Goal: Task Accomplishment & Management: Use online tool/utility

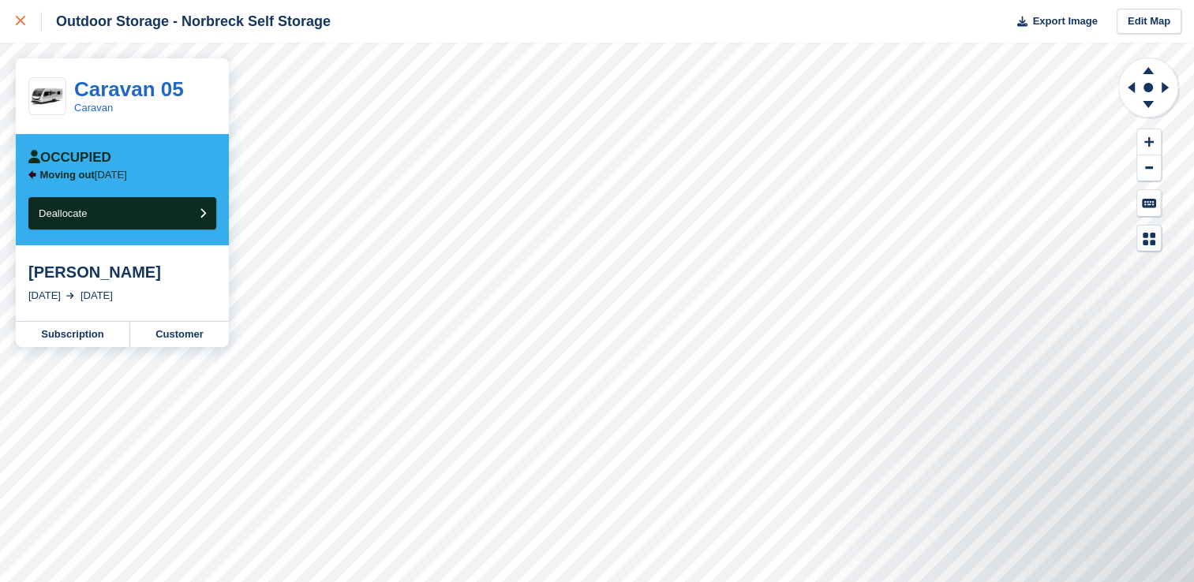
click at [21, 27] on div at bounding box center [29, 21] width 26 height 19
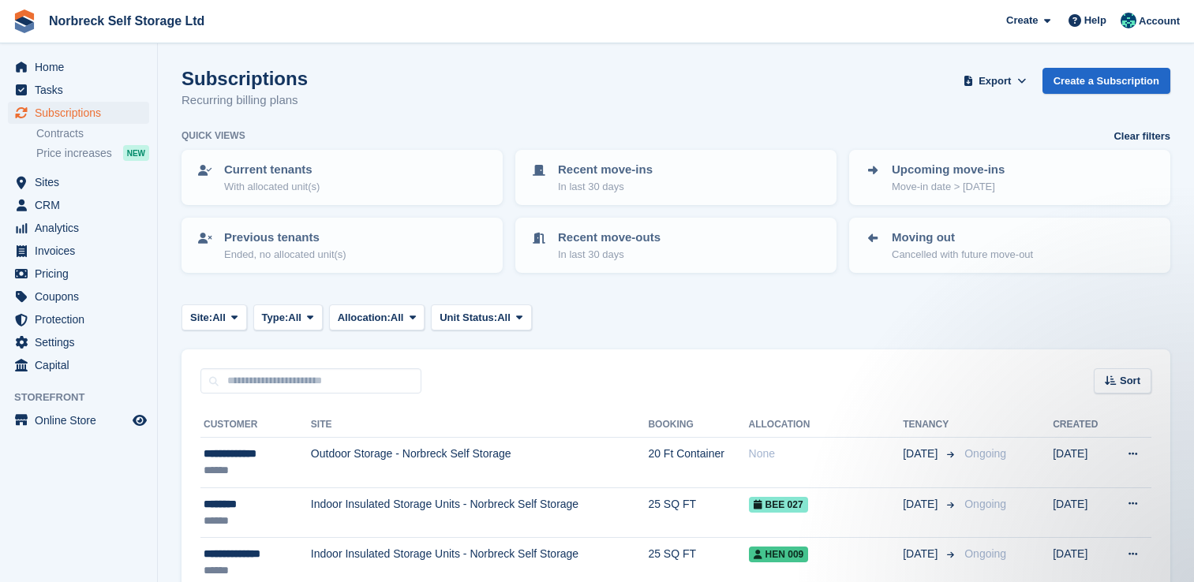
click at [47, 71] on span "Home" at bounding box center [82, 67] width 95 height 22
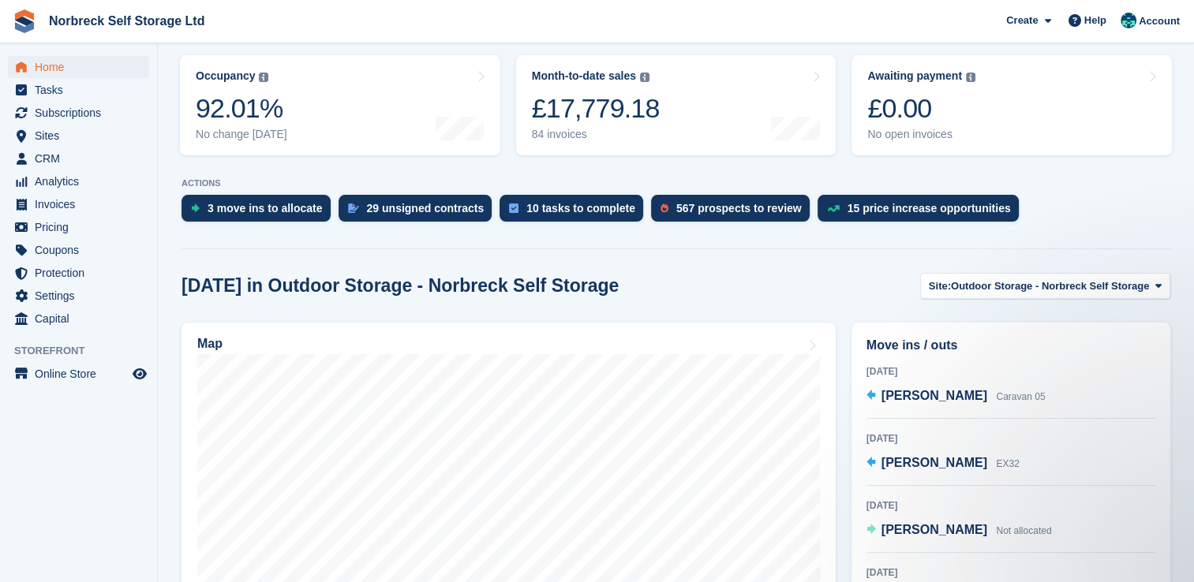
scroll to position [158, 0]
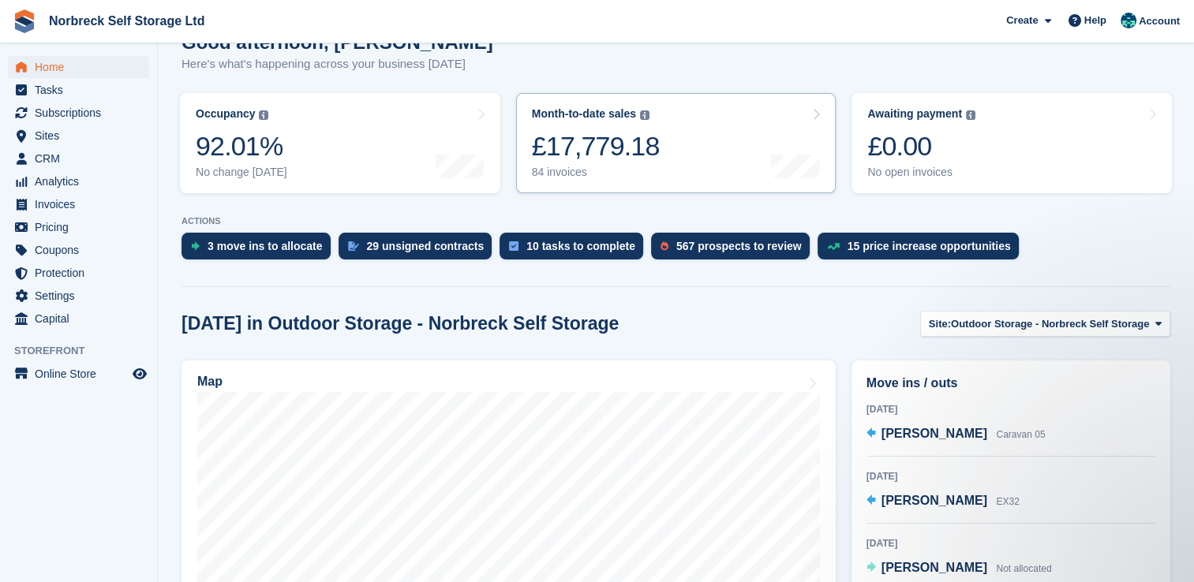
click at [587, 174] on div "84 invoices" at bounding box center [596, 172] width 128 height 13
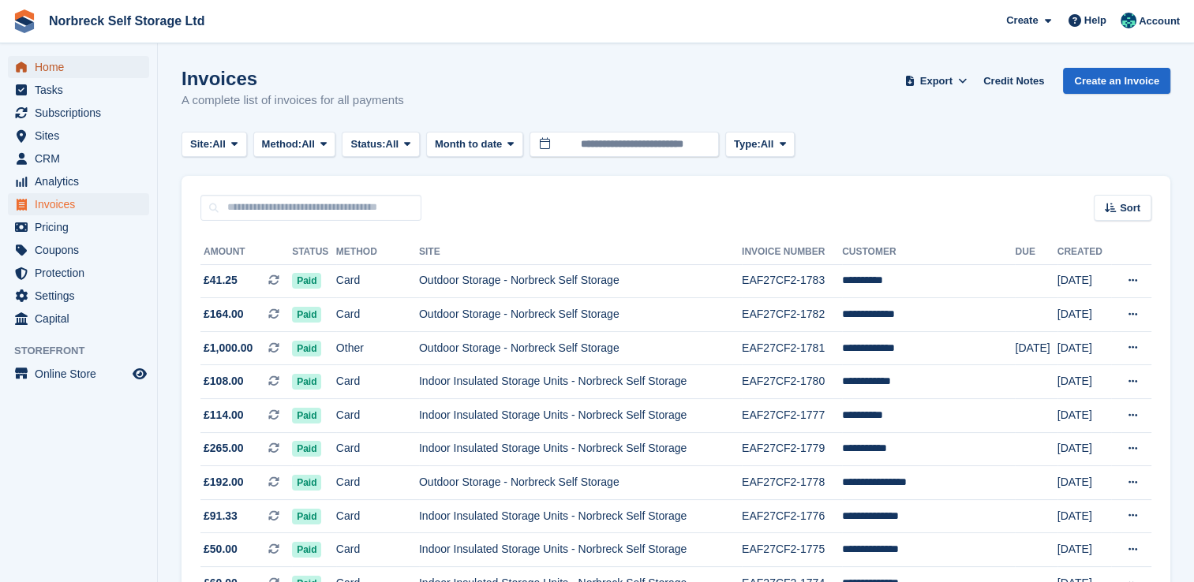
click at [65, 66] on span "Home" at bounding box center [82, 67] width 95 height 22
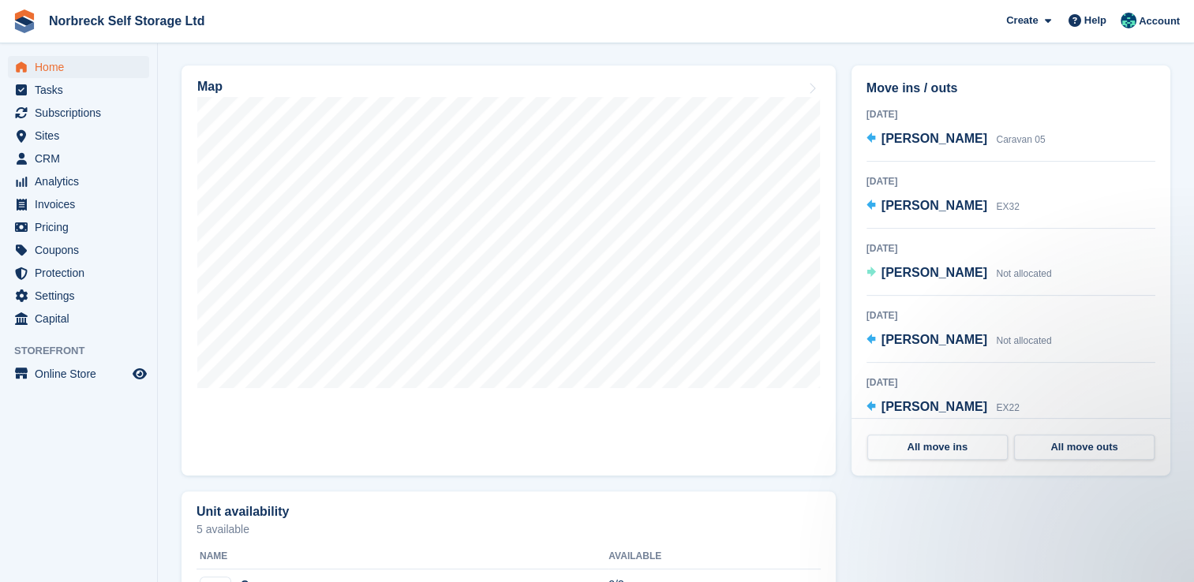
scroll to position [394, 0]
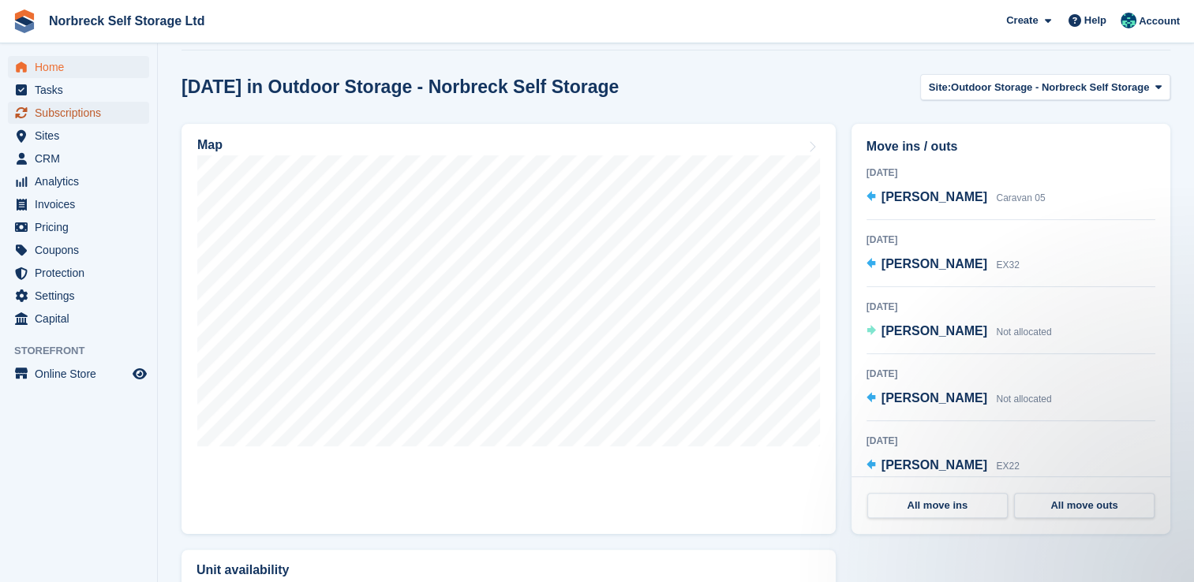
click at [84, 107] on span "Subscriptions" at bounding box center [82, 113] width 95 height 22
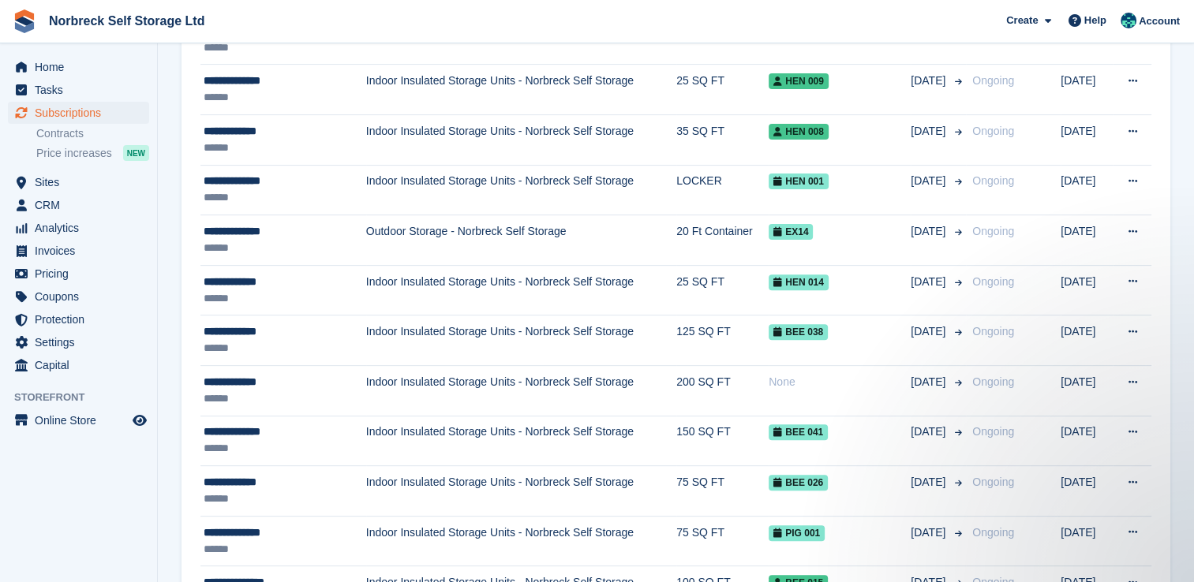
scroll to position [316, 0]
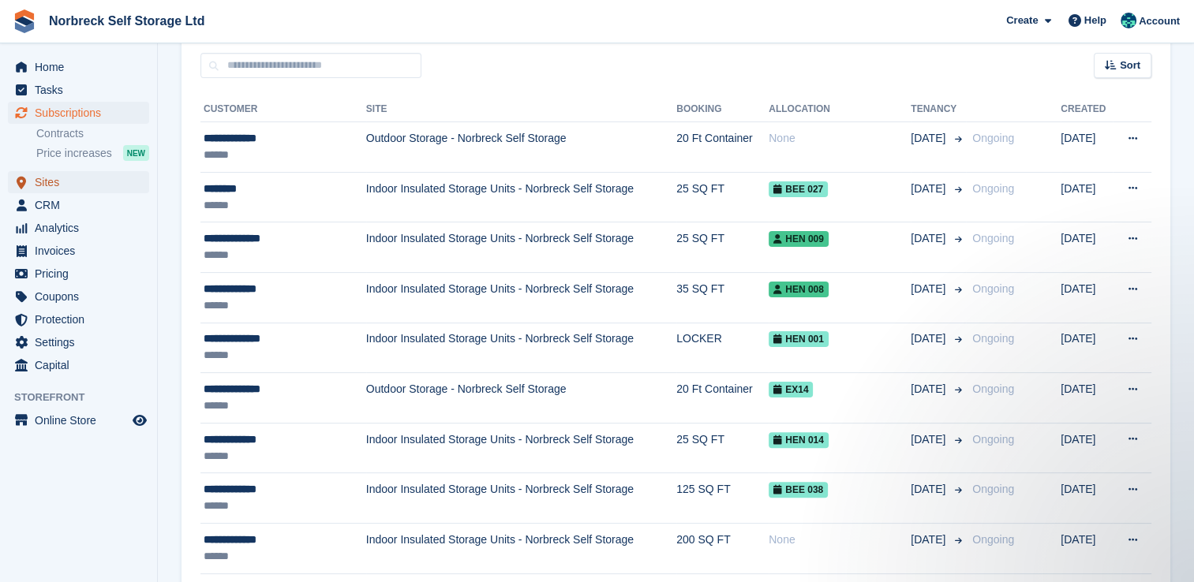
click at [73, 185] on span "Sites" at bounding box center [82, 182] width 95 height 22
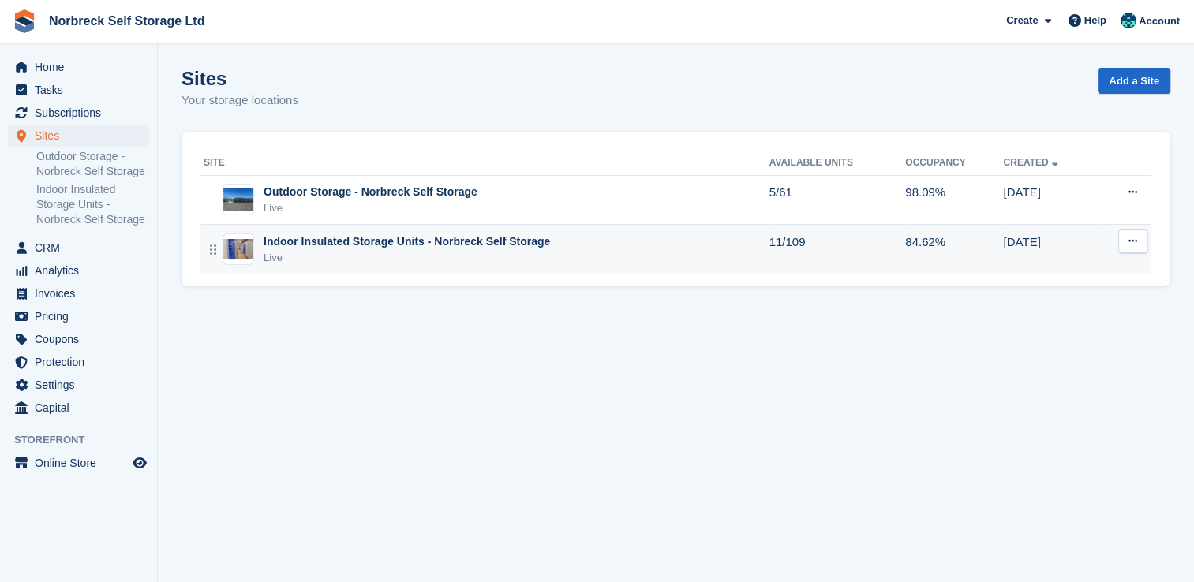
click at [644, 264] on div "Indoor Insulated Storage Units - Norbreck Self Storage Live" at bounding box center [487, 250] width 566 height 32
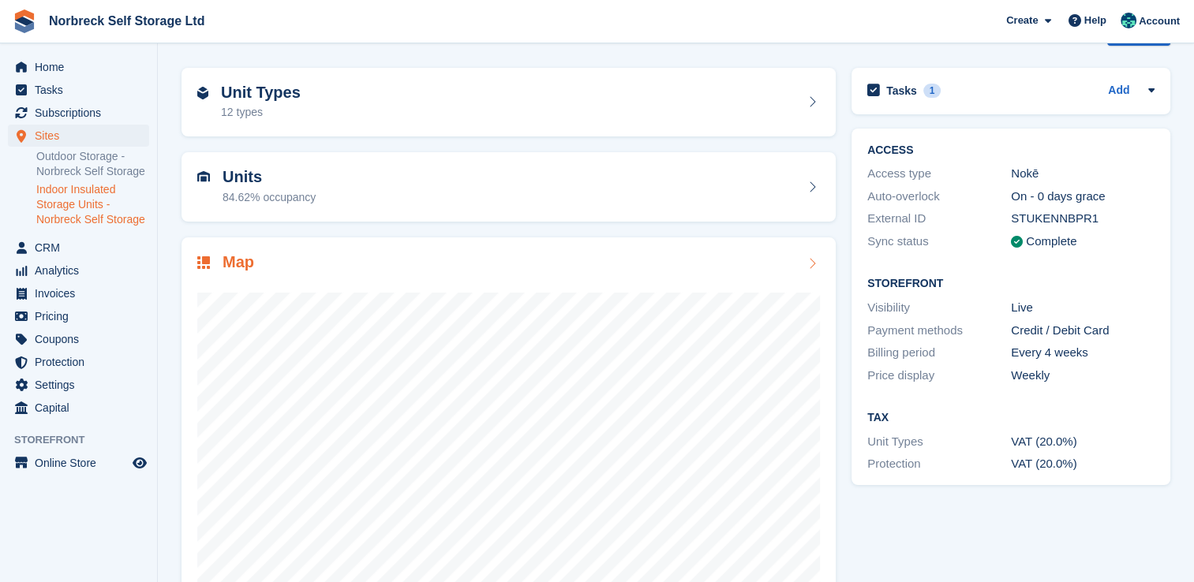
scroll to position [90, 0]
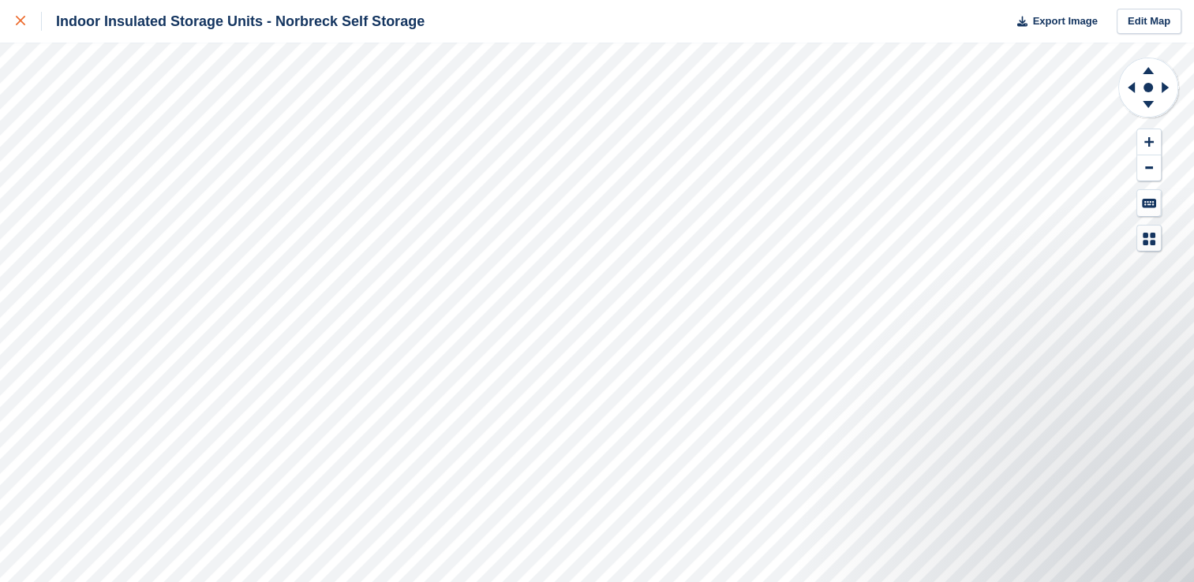
click at [4, 10] on link at bounding box center [21, 21] width 42 height 43
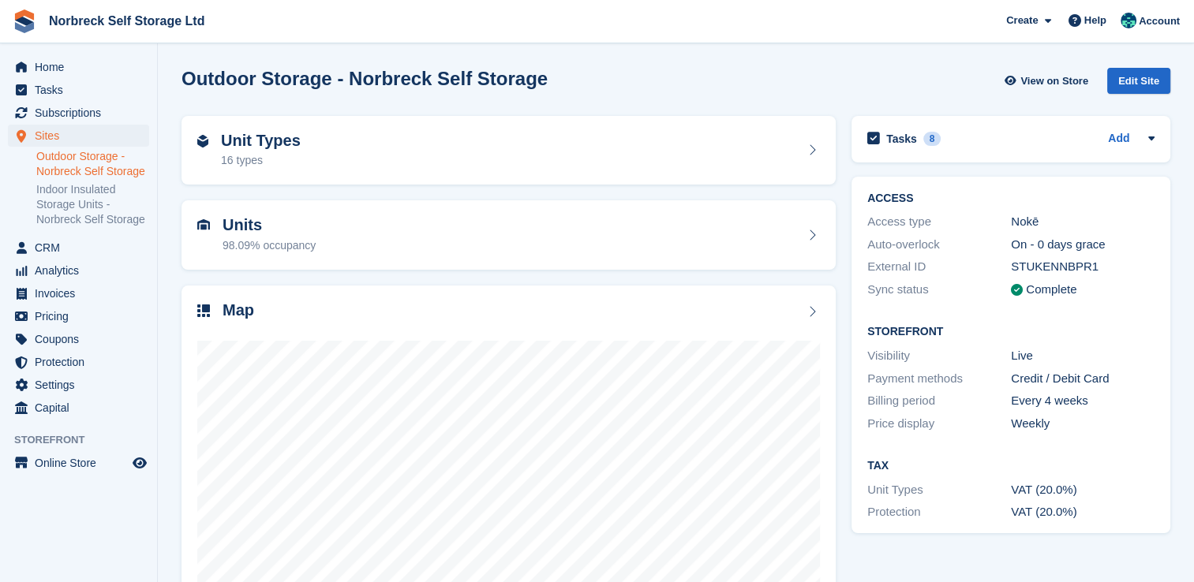
click at [78, 54] on div "Home Tasks Subscriptions Subscriptions Subscriptions Contracts Price increases …" at bounding box center [78, 235] width 157 height 370
click at [81, 95] on span "Tasks" at bounding box center [82, 90] width 95 height 22
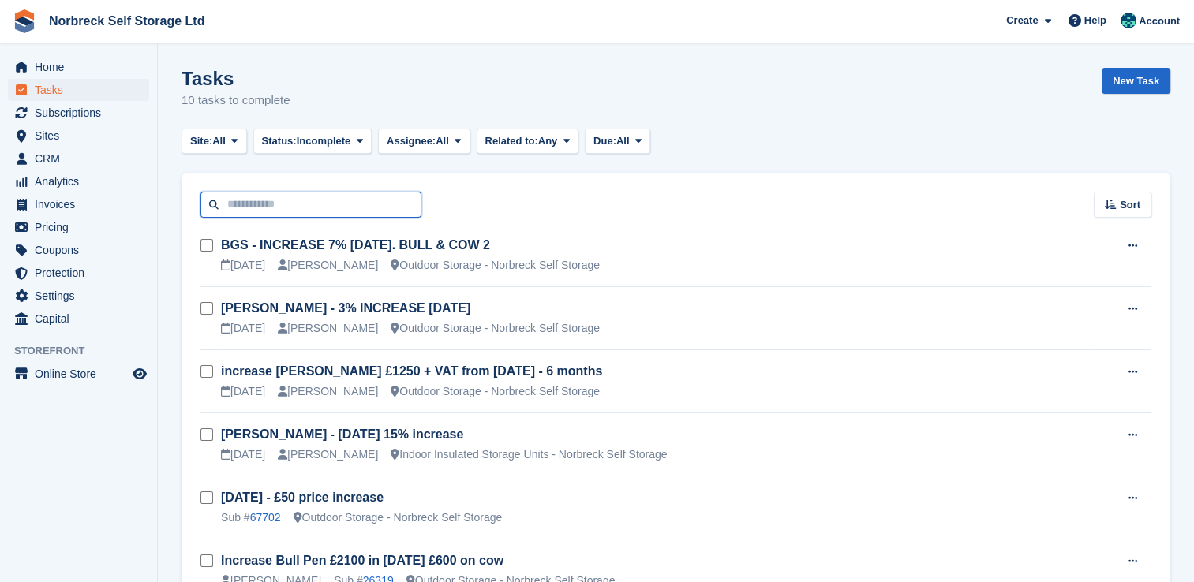
click at [308, 197] on input "text" at bounding box center [310, 205] width 221 height 26
click at [101, 118] on span "Subscriptions" at bounding box center [82, 113] width 95 height 22
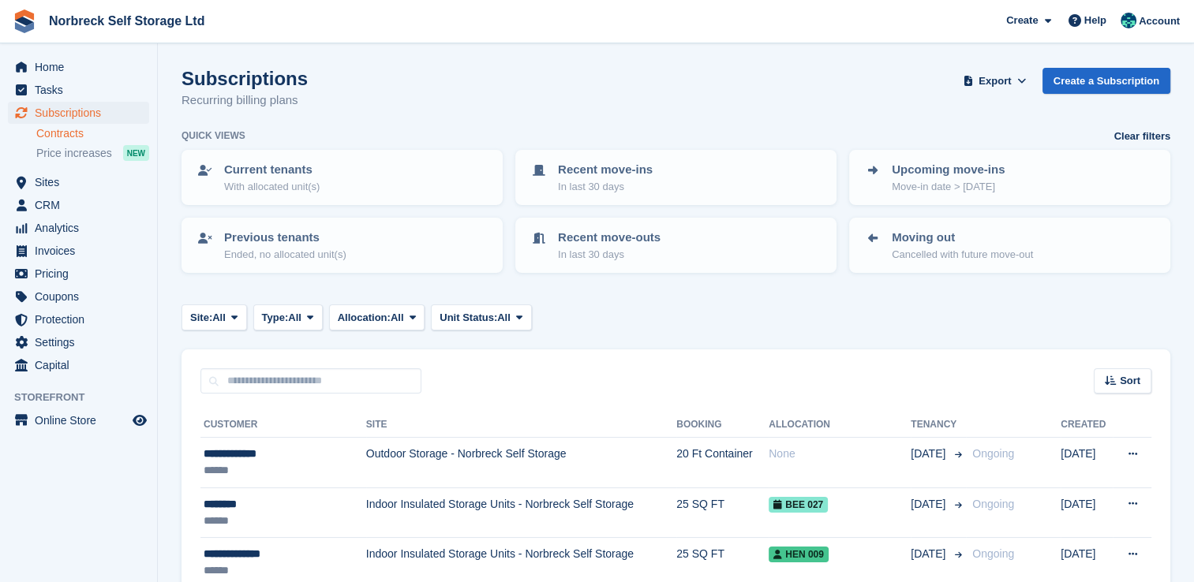
click at [95, 131] on link "Contracts" at bounding box center [92, 133] width 113 height 15
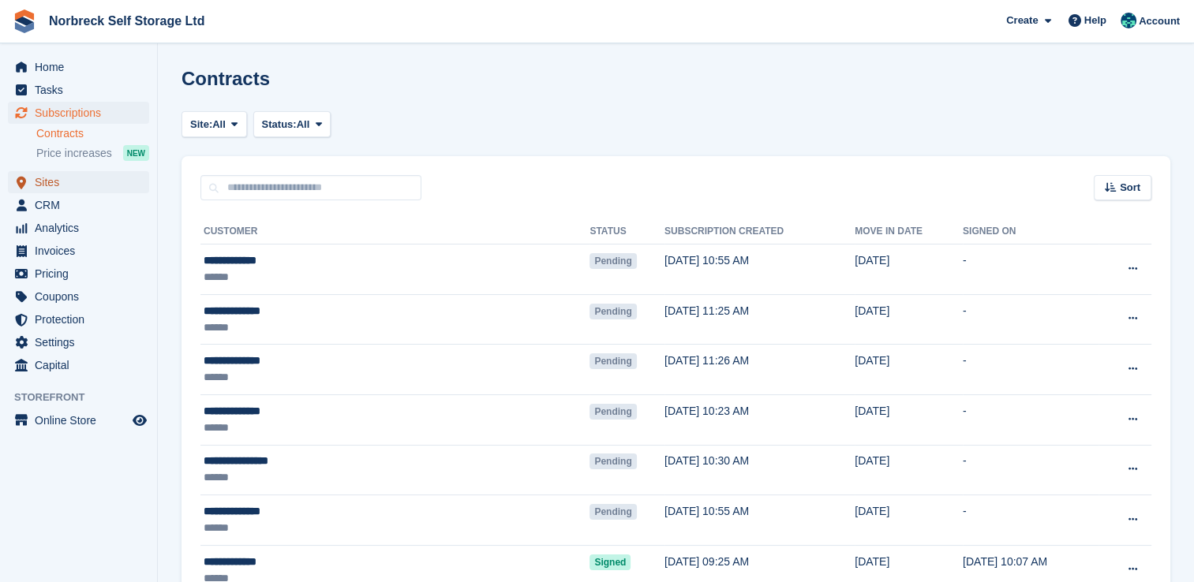
click at [76, 183] on span "Sites" at bounding box center [82, 182] width 95 height 22
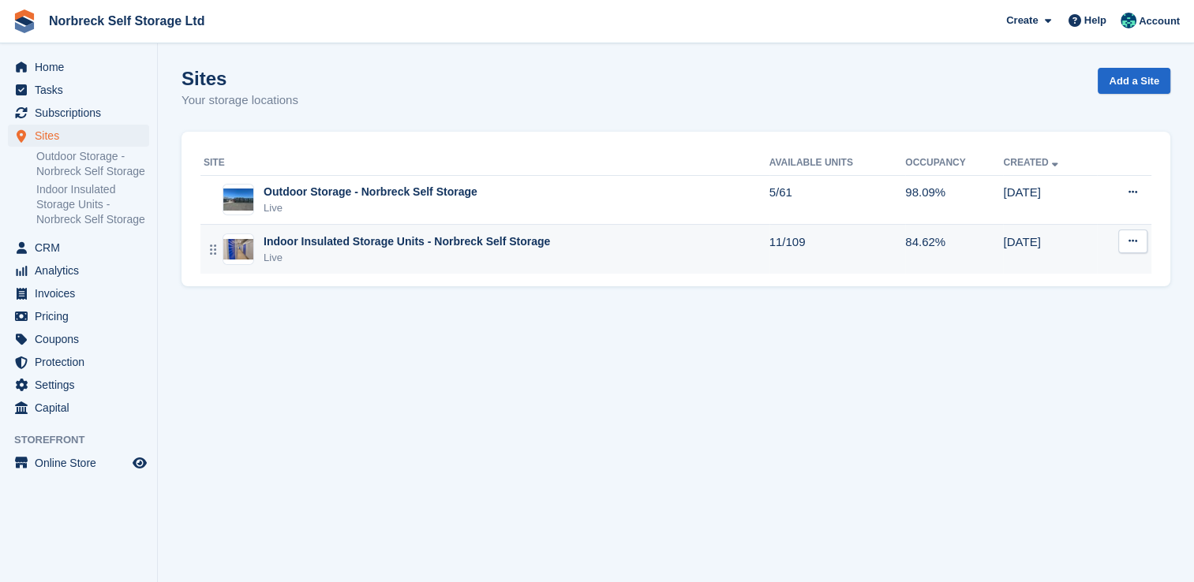
click at [395, 253] on div "Live" at bounding box center [406, 258] width 286 height 16
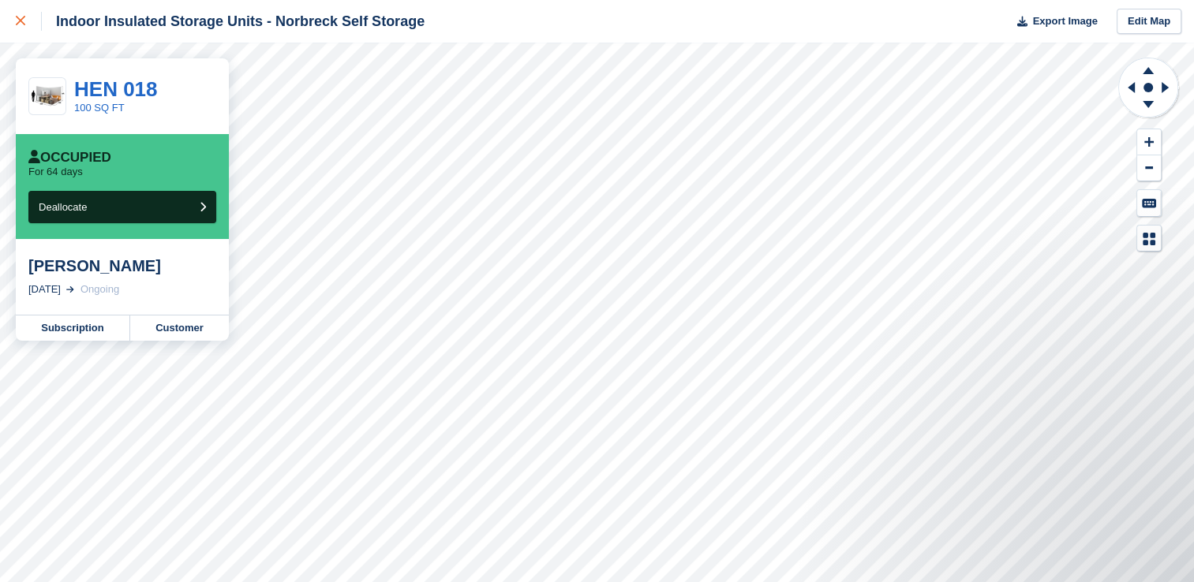
click at [23, 23] on icon at bounding box center [20, 20] width 9 height 9
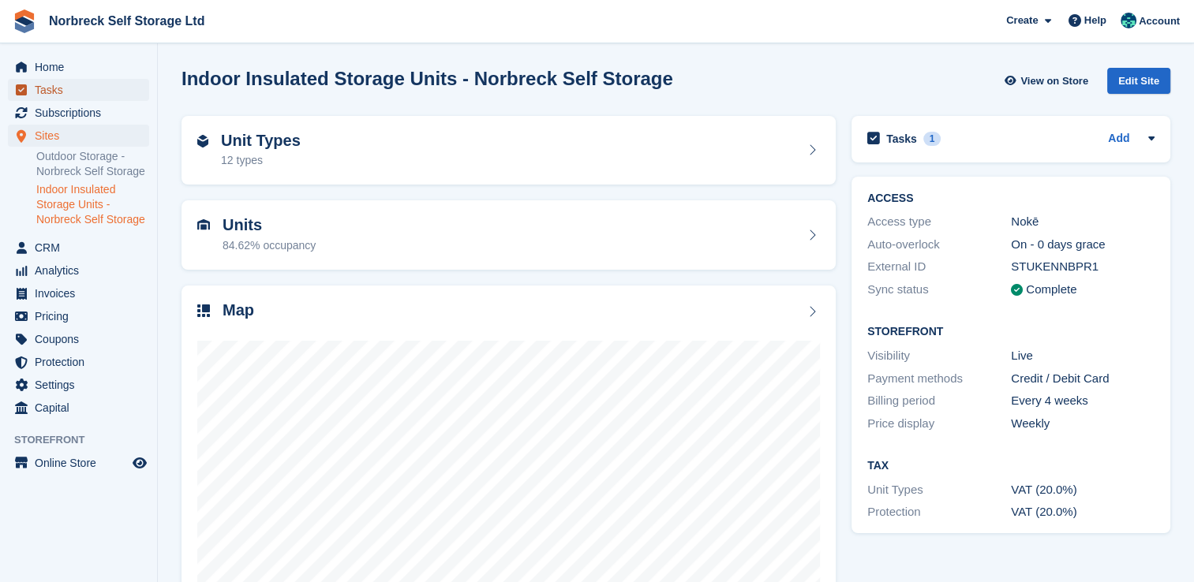
click at [53, 90] on span "Tasks" at bounding box center [82, 90] width 95 height 22
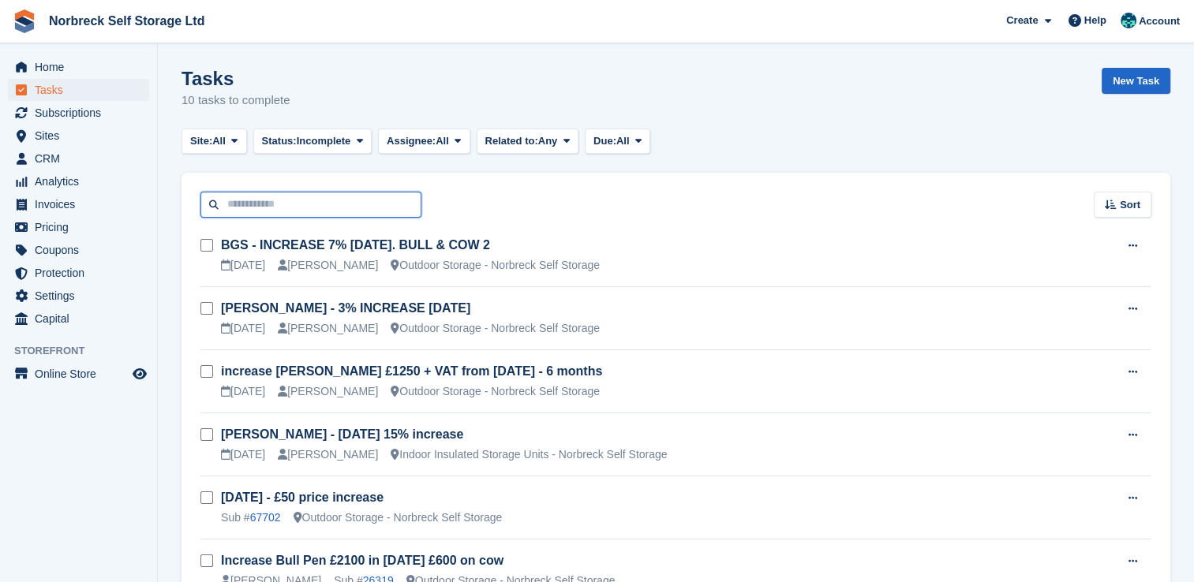
click at [284, 205] on input "text" at bounding box center [310, 205] width 221 height 26
click at [1142, 77] on link "New Task" at bounding box center [1135, 81] width 69 height 26
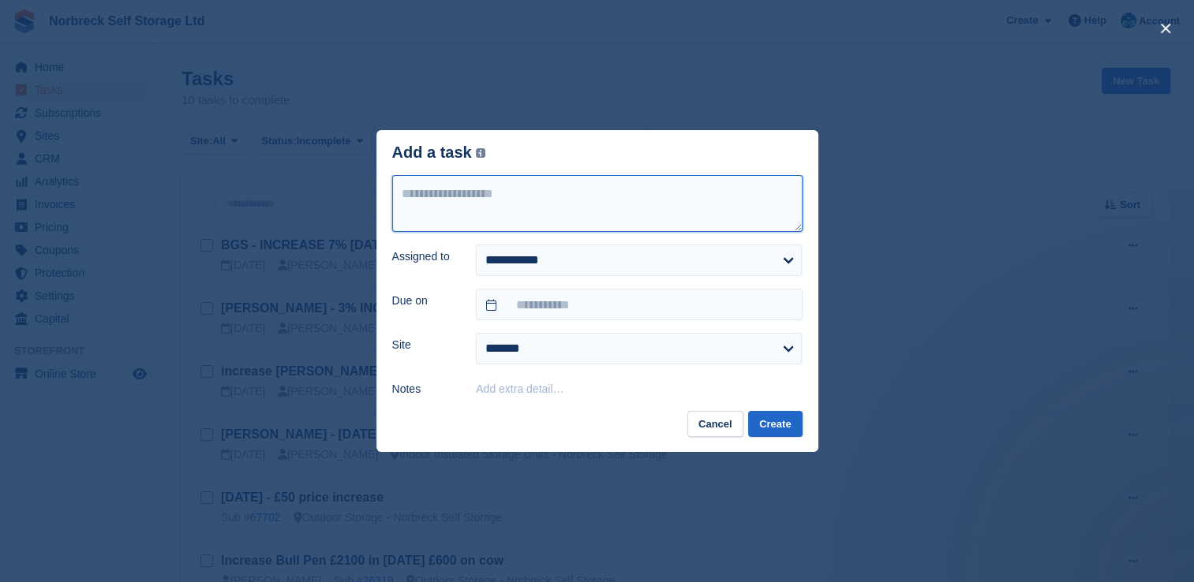
click at [542, 208] on textarea at bounding box center [597, 203] width 410 height 57
type textarea "*"
type textarea "**********"
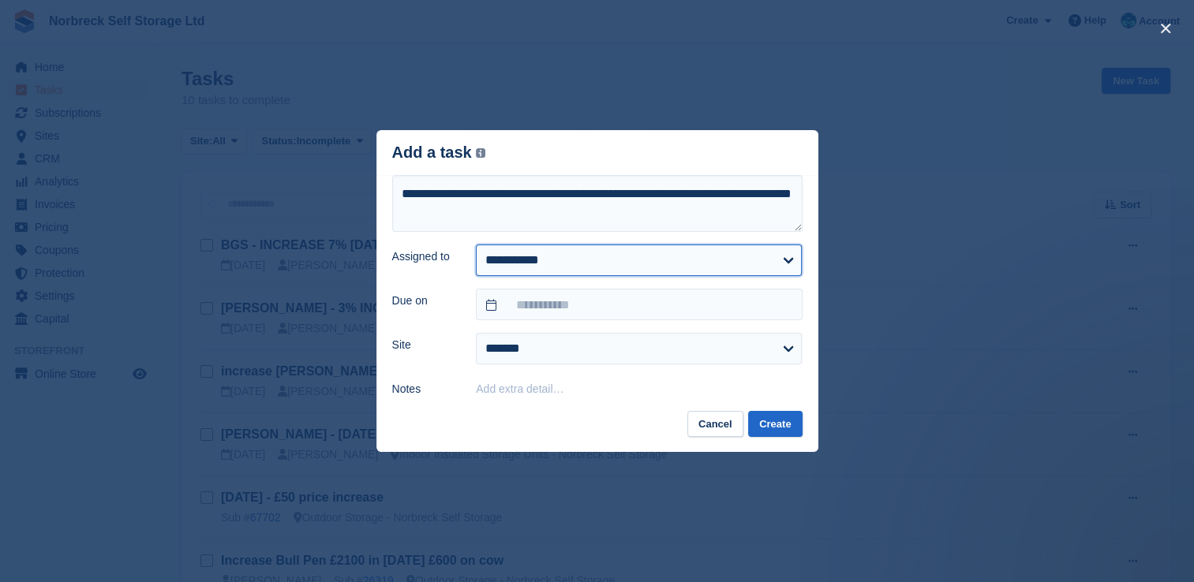
click at [565, 260] on select "**********" at bounding box center [639, 261] width 326 height 32
select select "****"
click at [476, 245] on select "**********" at bounding box center [639, 261] width 326 height 32
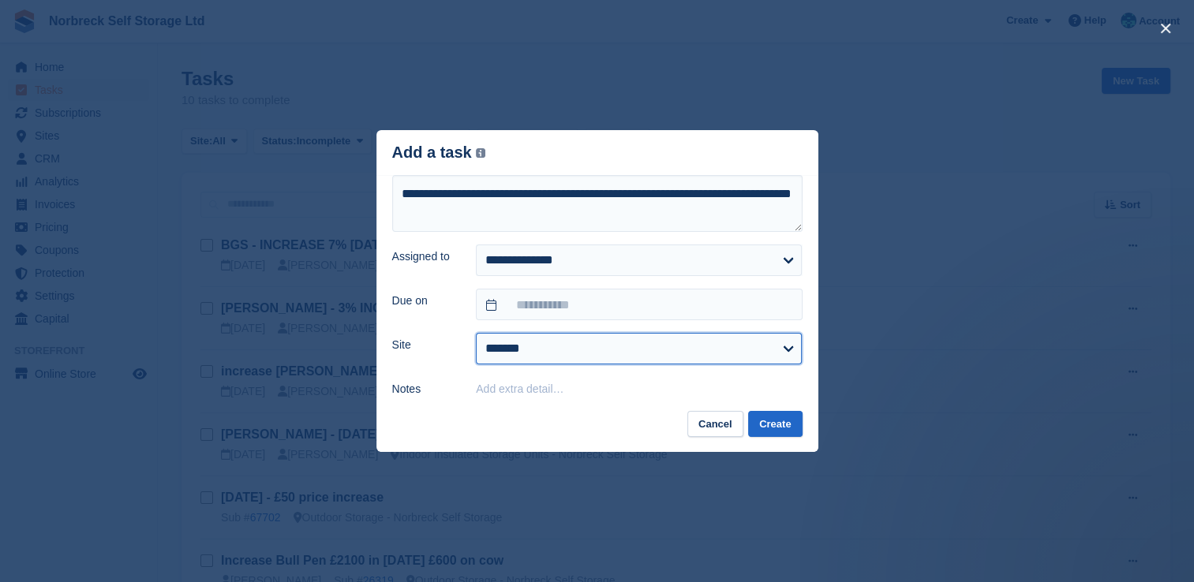
click at [529, 349] on select "**********" at bounding box center [639, 349] width 326 height 32
select select "****"
click at [476, 334] on select "**********" at bounding box center [639, 349] width 326 height 32
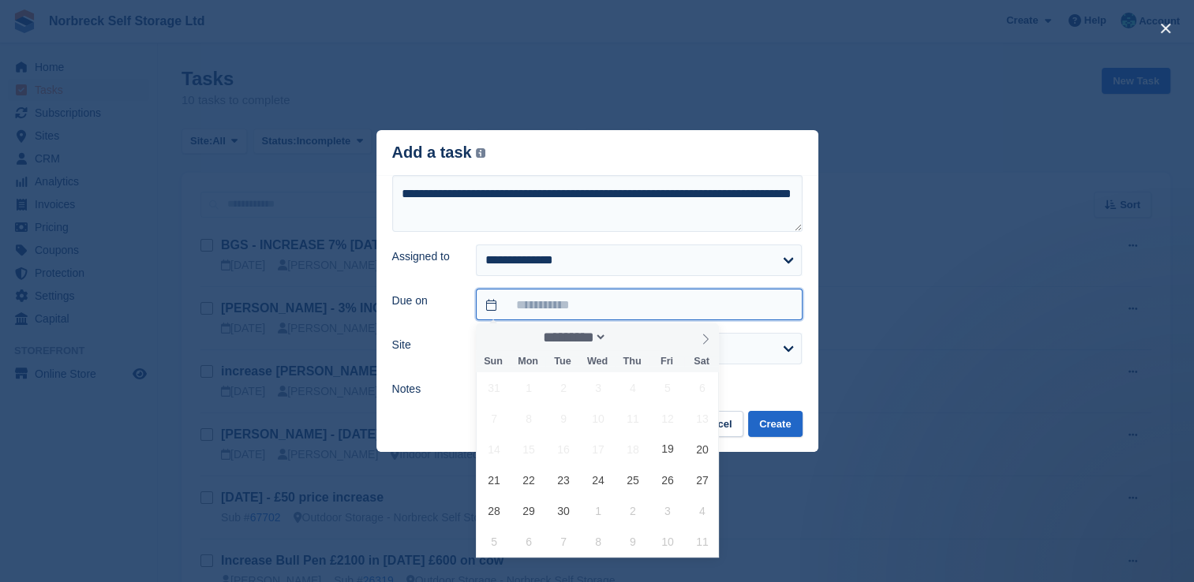
click at [572, 304] on input "text" at bounding box center [639, 305] width 326 height 32
click at [701, 346] on span at bounding box center [705, 336] width 27 height 27
select select "*"
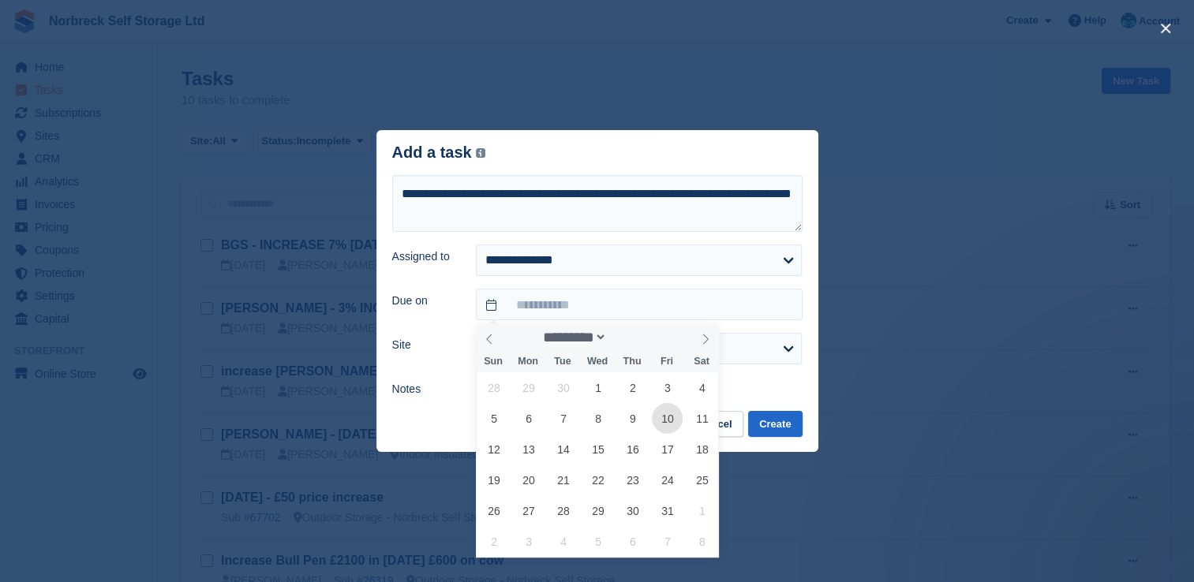
click at [661, 412] on span "10" at bounding box center [667, 418] width 31 height 31
type input "**********"
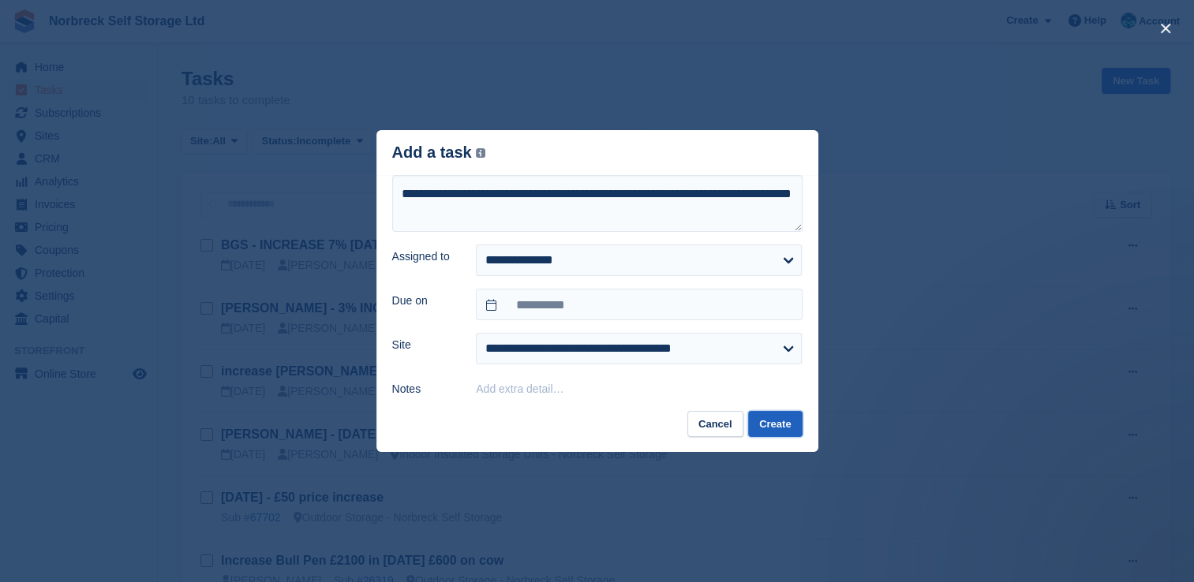
click at [770, 432] on button "Create" at bounding box center [775, 424] width 54 height 26
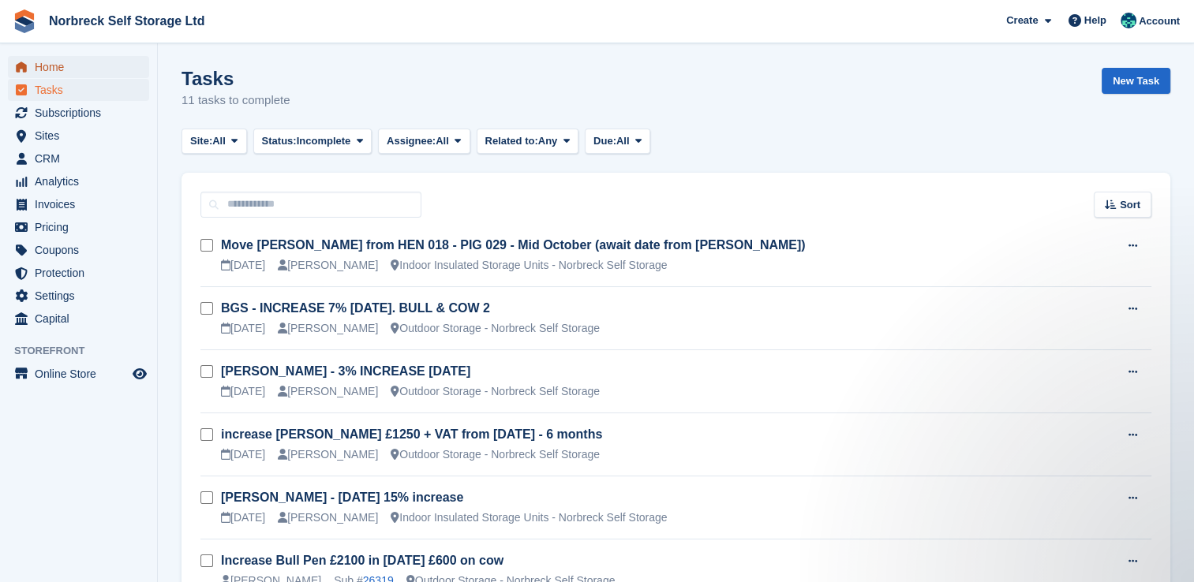
drag, startPoint x: 43, startPoint y: 66, endPoint x: 126, endPoint y: 91, distance: 87.1
click at [43, 66] on span "Home" at bounding box center [82, 67] width 95 height 22
drag, startPoint x: 104, startPoint y: 118, endPoint x: 113, endPoint y: 114, distance: 9.5
click at [104, 118] on span "Subscriptions" at bounding box center [82, 113] width 95 height 22
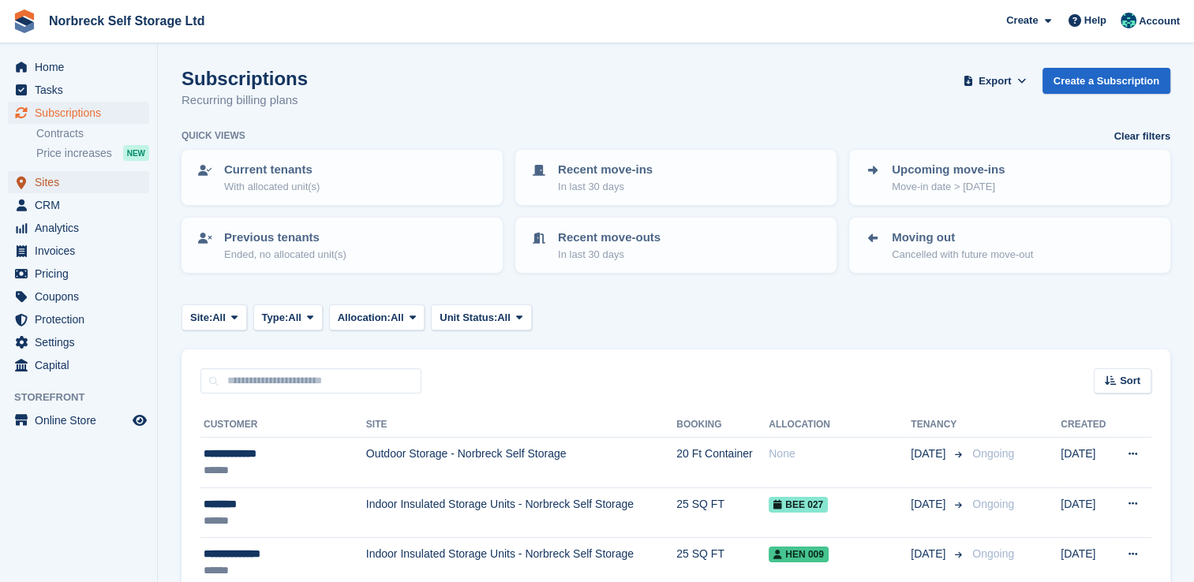
click at [110, 188] on span "Sites" at bounding box center [82, 182] width 95 height 22
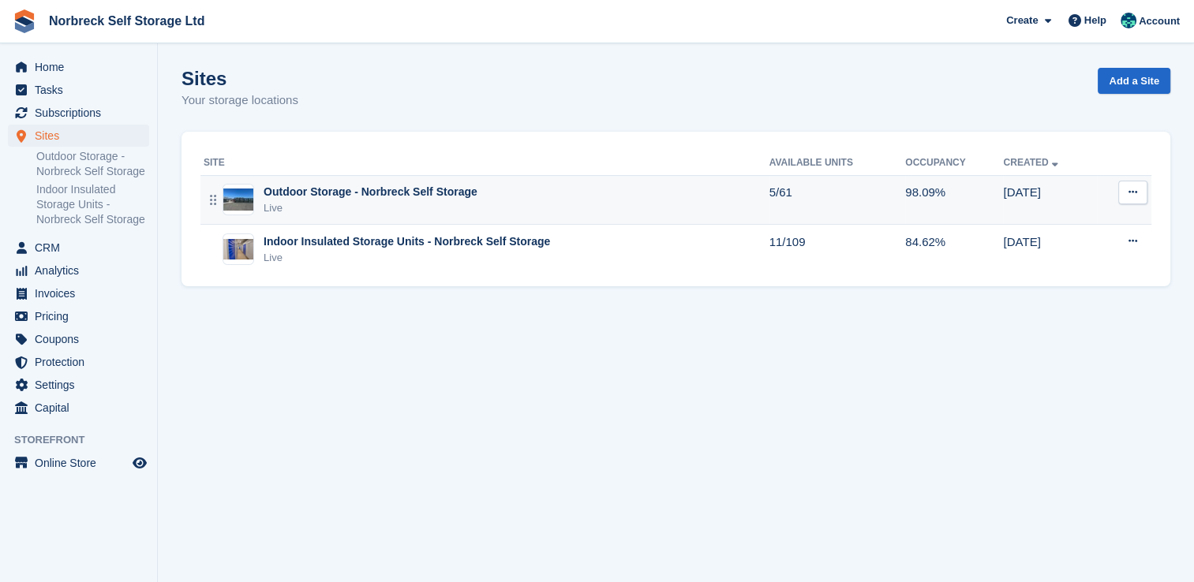
click at [476, 211] on div "Outdoor Storage - Norbreck Self Storage Live" at bounding box center [487, 200] width 566 height 32
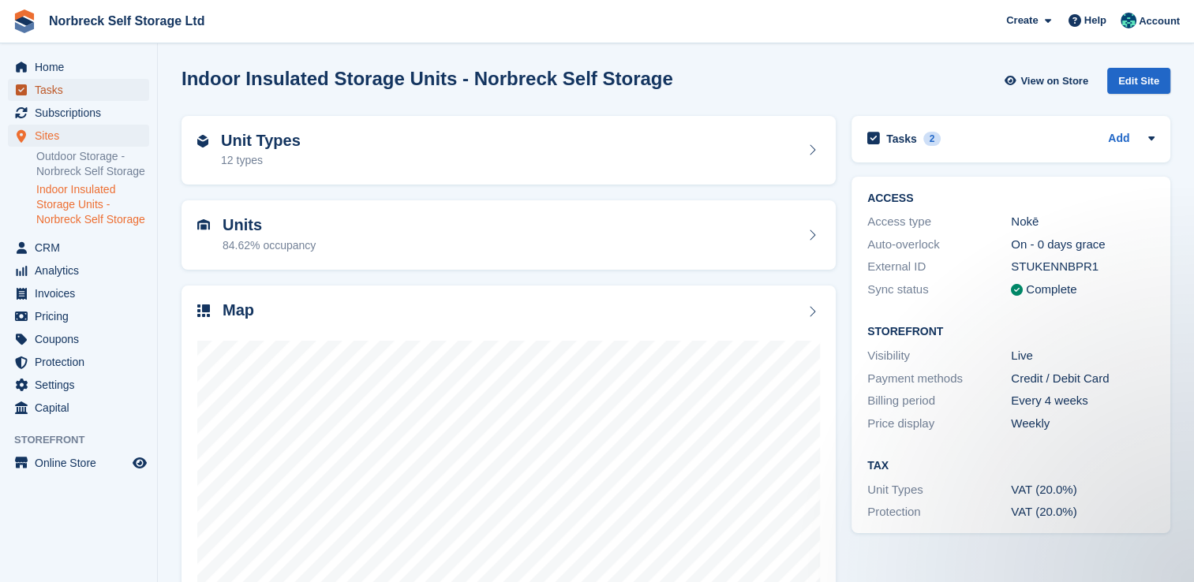
click at [66, 88] on span "Tasks" at bounding box center [82, 90] width 95 height 22
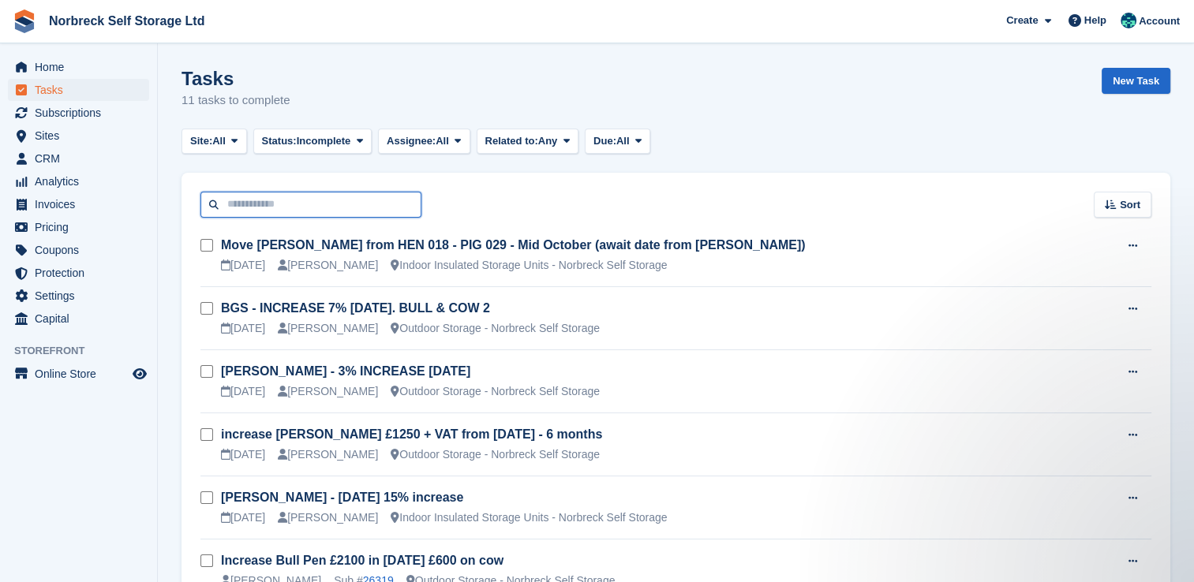
click at [281, 199] on input "text" at bounding box center [310, 205] width 221 height 26
click at [485, 196] on div "Sort Sort by Due on Created on Sooner Later" at bounding box center [675, 195] width 988 height 45
click at [384, 207] on input "text" at bounding box center [310, 205] width 221 height 26
click at [544, 196] on div "Sort Sort by Due on Created on Sooner Later" at bounding box center [675, 195] width 988 height 45
click at [1058, 232] on td "Move [PERSON_NAME] from HEN 018 - PIG 029 - Mid October (await date from [PERSO…" at bounding box center [661, 255] width 880 height 63
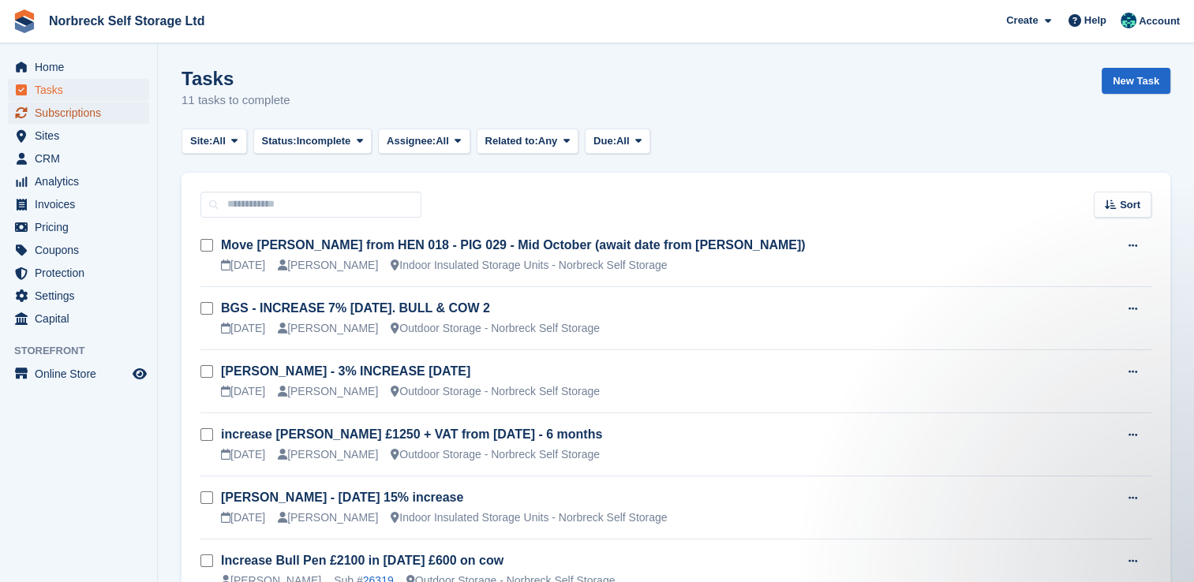
click at [132, 105] on link "Subscriptions" at bounding box center [78, 113] width 141 height 22
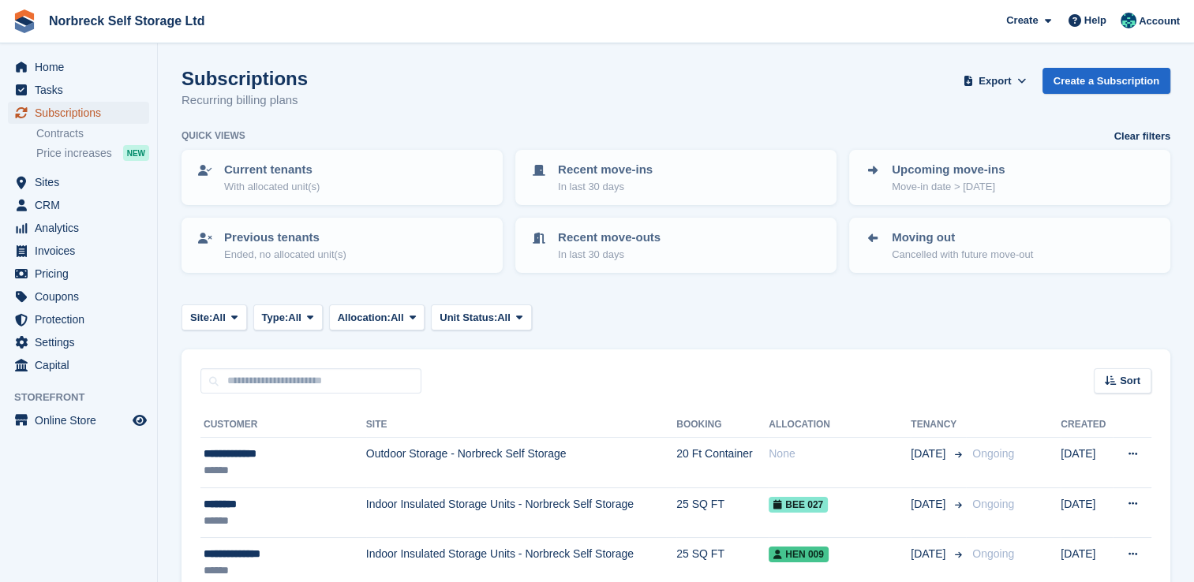
click at [120, 107] on span "Subscriptions" at bounding box center [82, 113] width 95 height 22
click at [110, 48] on aside "Home Tasks Subscriptions Subscriptions Subscriptions Contracts Price increases …" at bounding box center [78, 294] width 157 height 503
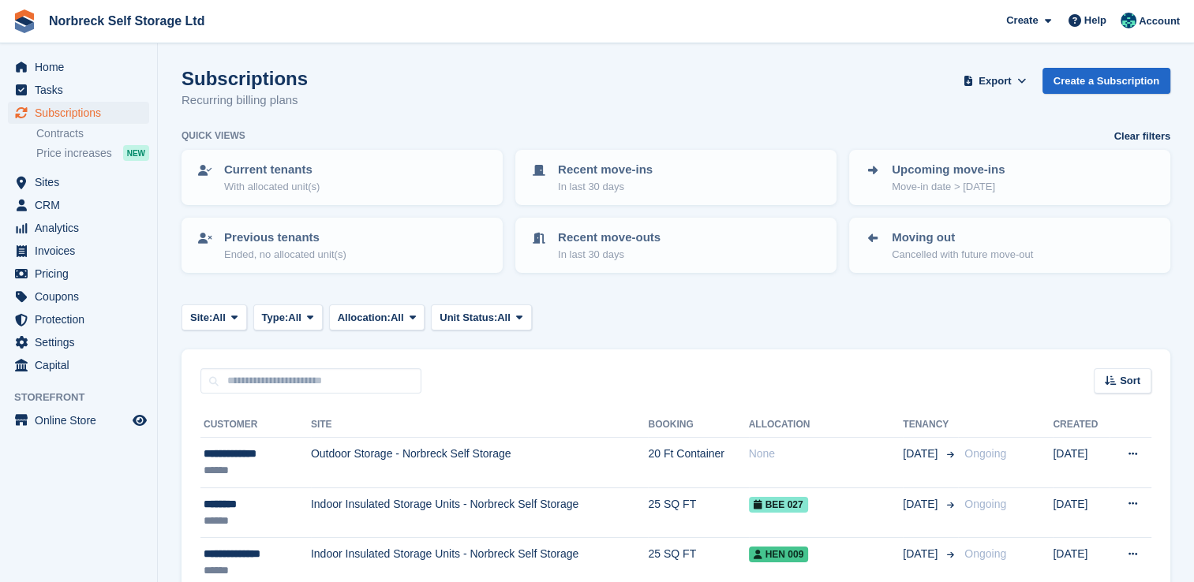
click at [114, 70] on span "Home" at bounding box center [82, 67] width 95 height 22
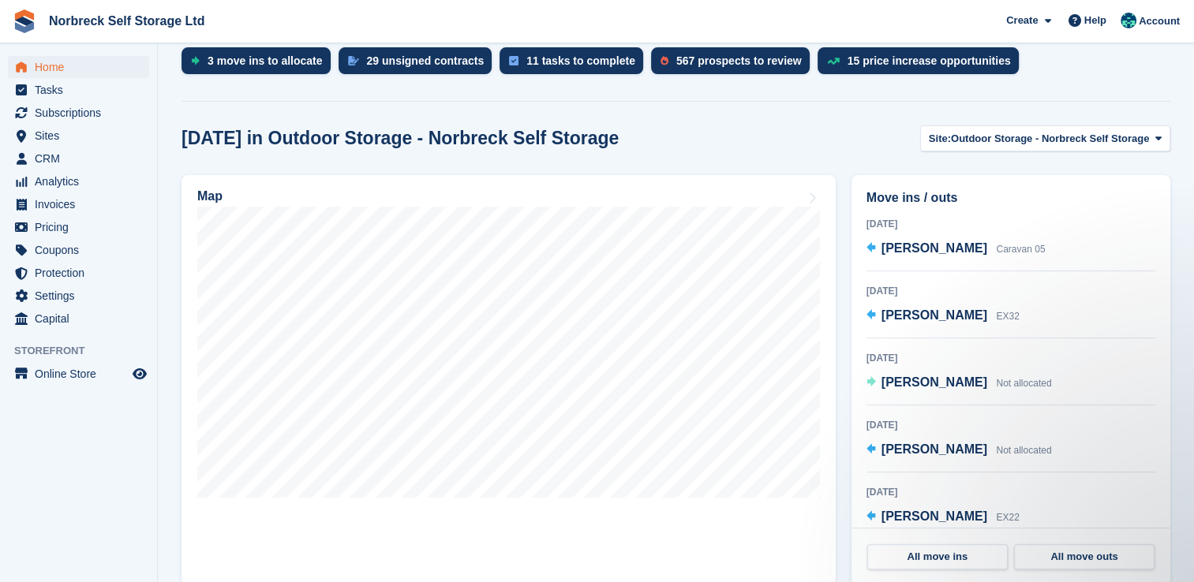
scroll to position [237, 0]
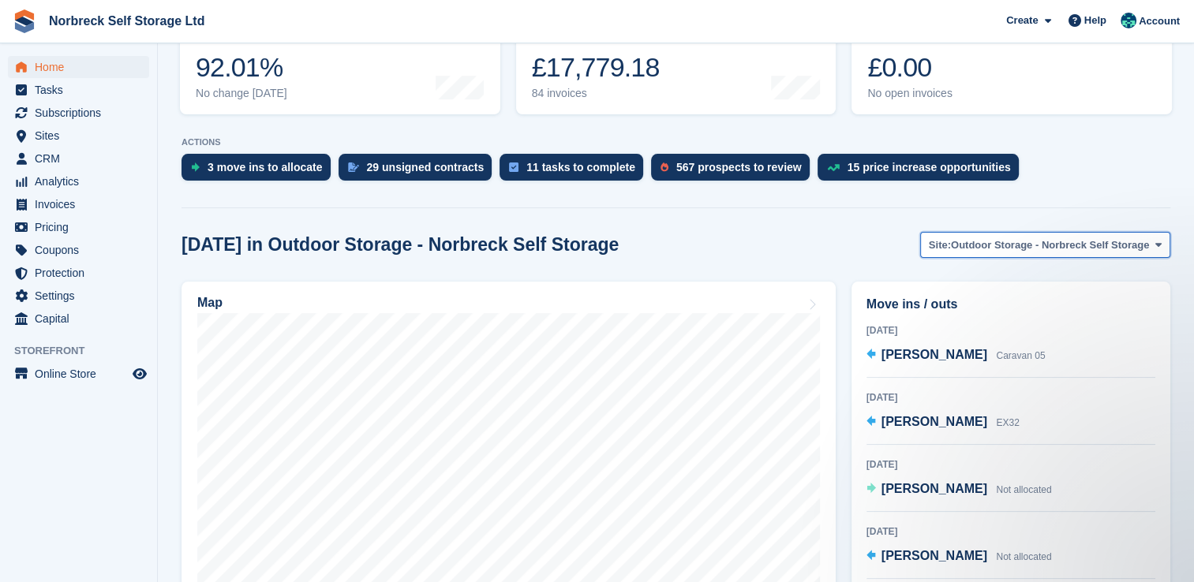
click at [1080, 241] on span "Outdoor Storage - Norbreck Self Storage" at bounding box center [1050, 245] width 198 height 16
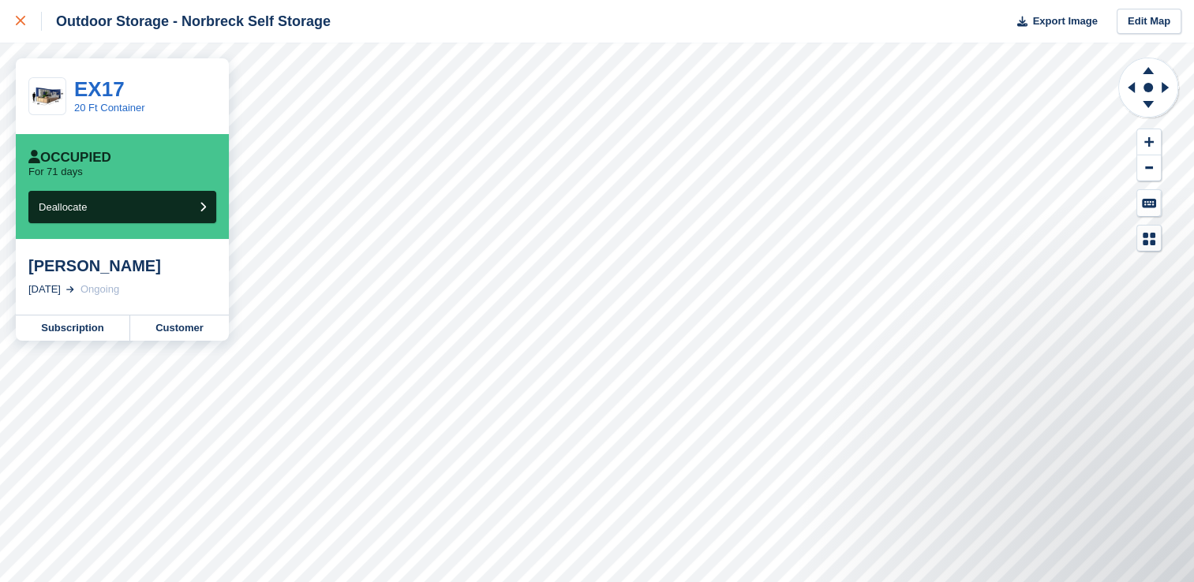
click at [3, 20] on link at bounding box center [21, 21] width 42 height 43
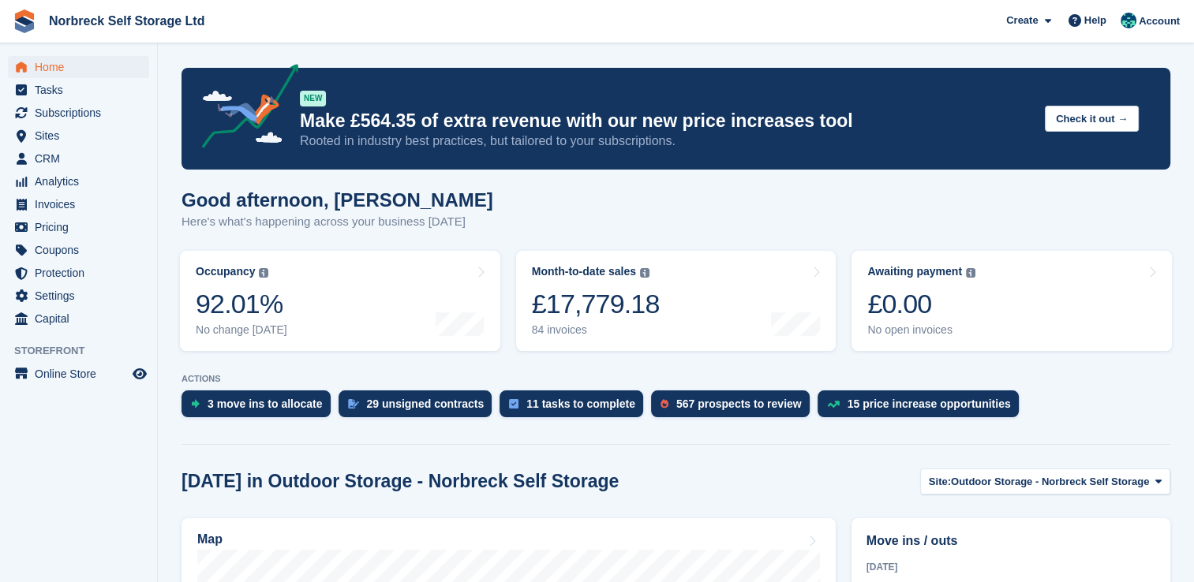
click at [952, 222] on div "Good afternoon, [PERSON_NAME] Here's what's happening across your business [DAT…" at bounding box center [675, 219] width 988 height 61
click at [716, 287] on link "Month-to-date sales The sum of all finalised invoices generated this month to d…" at bounding box center [676, 301] width 320 height 100
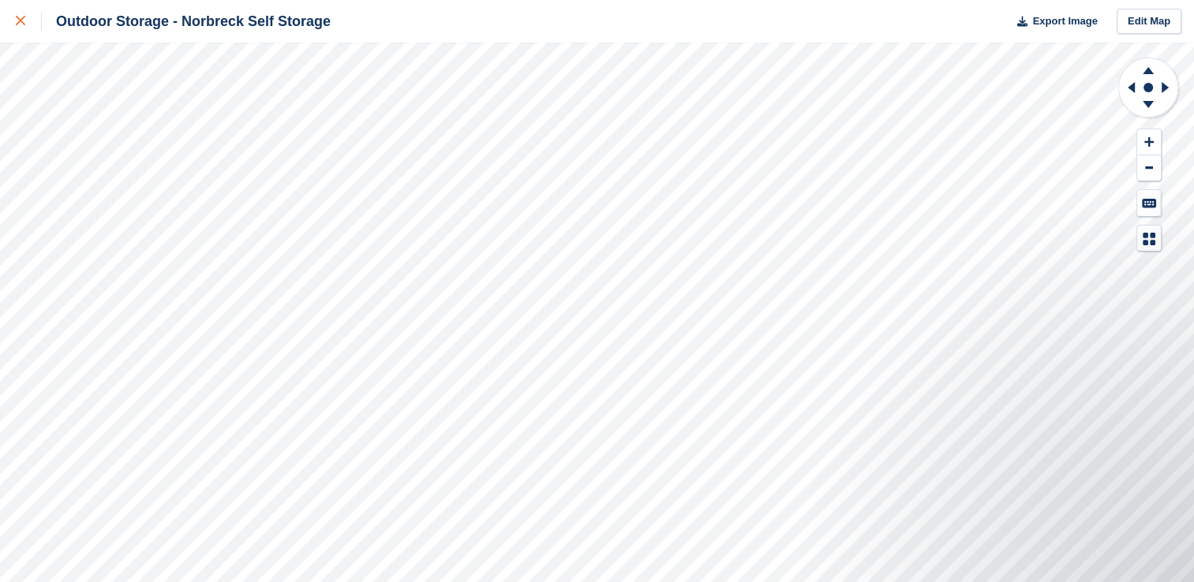
click at [11, 6] on link at bounding box center [21, 21] width 42 height 43
